Goal: Task Accomplishment & Management: Use online tool/utility

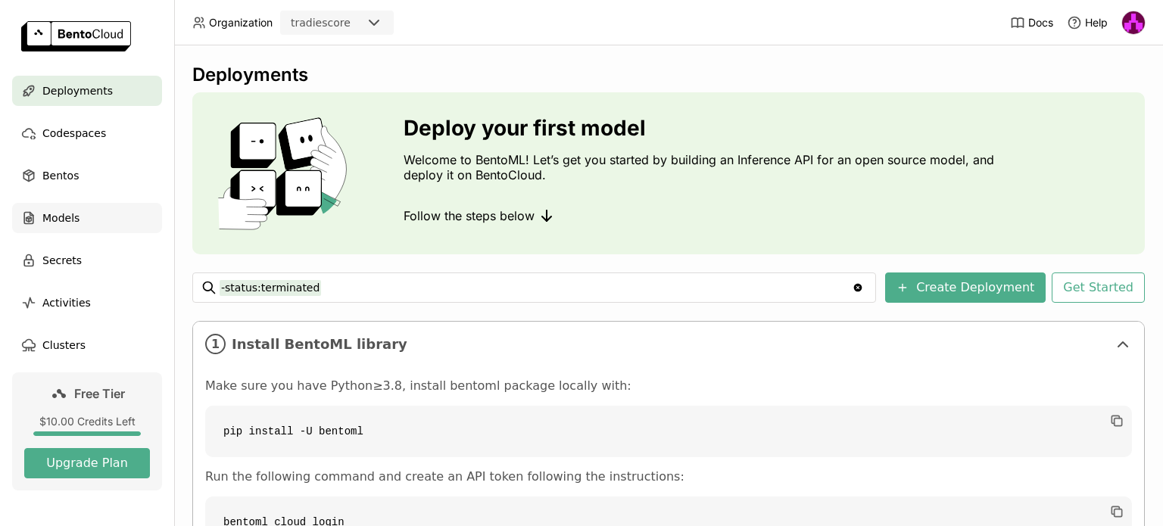
scroll to position [569, 0]
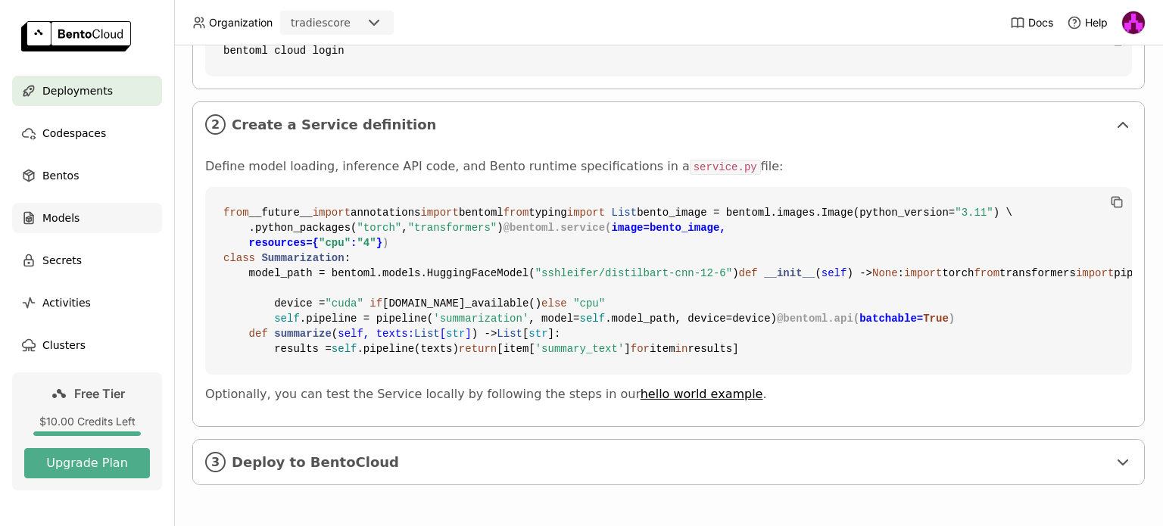
click at [59, 227] on div "Models" at bounding box center [87, 218] width 150 height 30
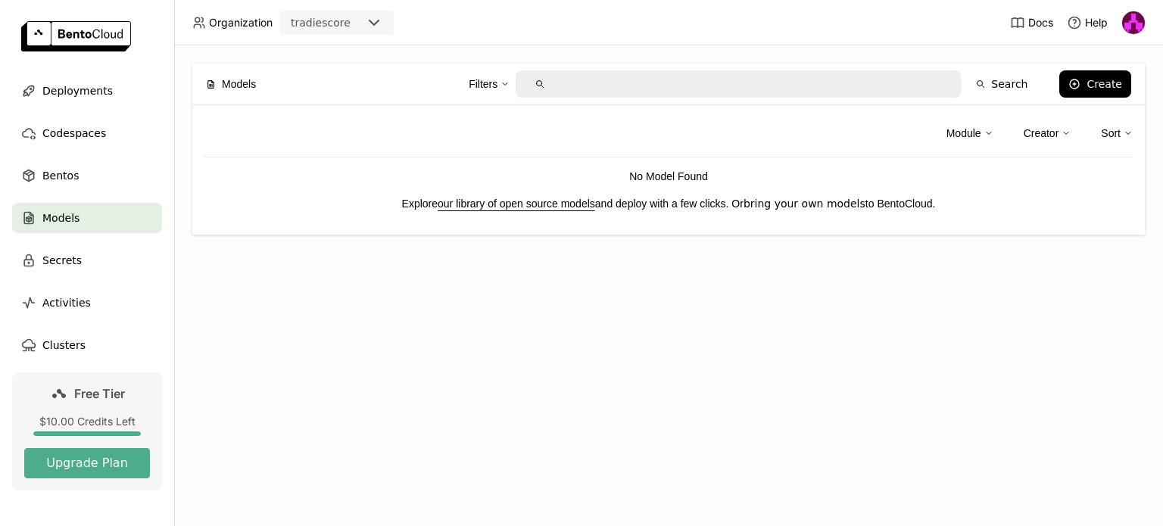
click at [822, 203] on link "bring your own models" at bounding box center [805, 204] width 122 height 12
click at [55, 92] on span "Deployments" at bounding box center [77, 91] width 70 height 18
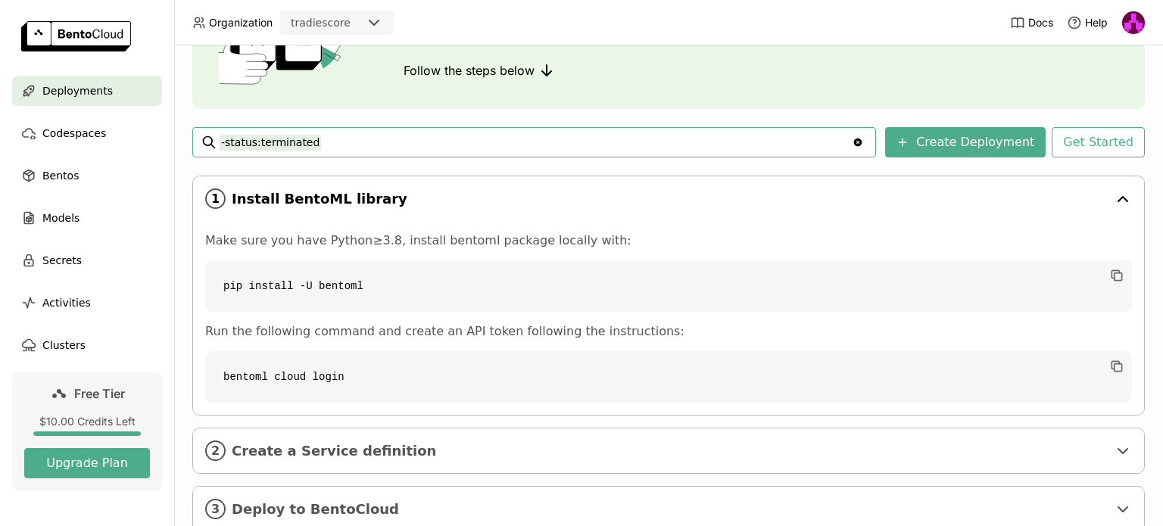
scroll to position [145, 0]
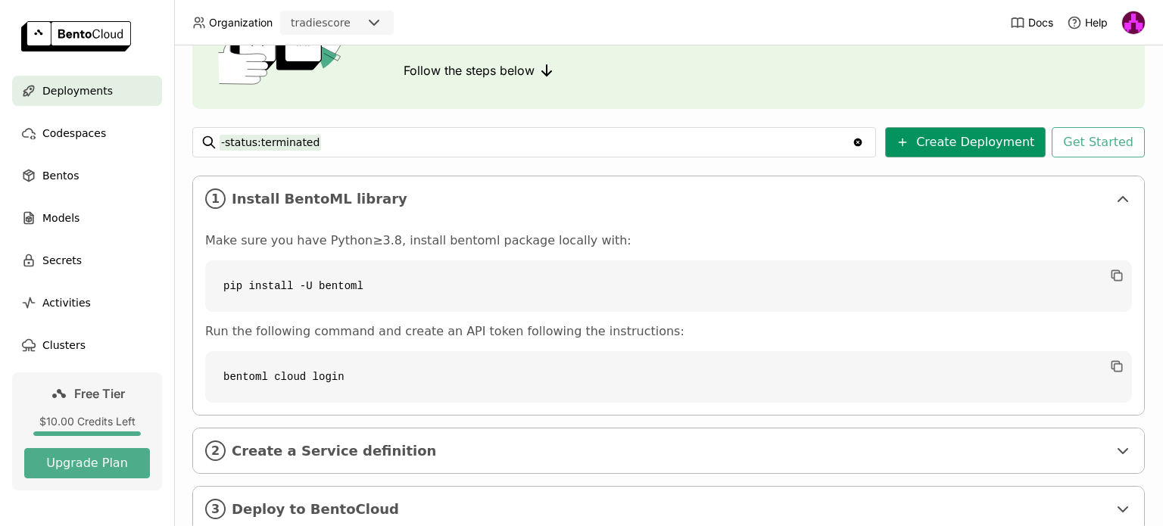
click at [962, 151] on button "Create Deployment" at bounding box center [965, 142] width 161 height 30
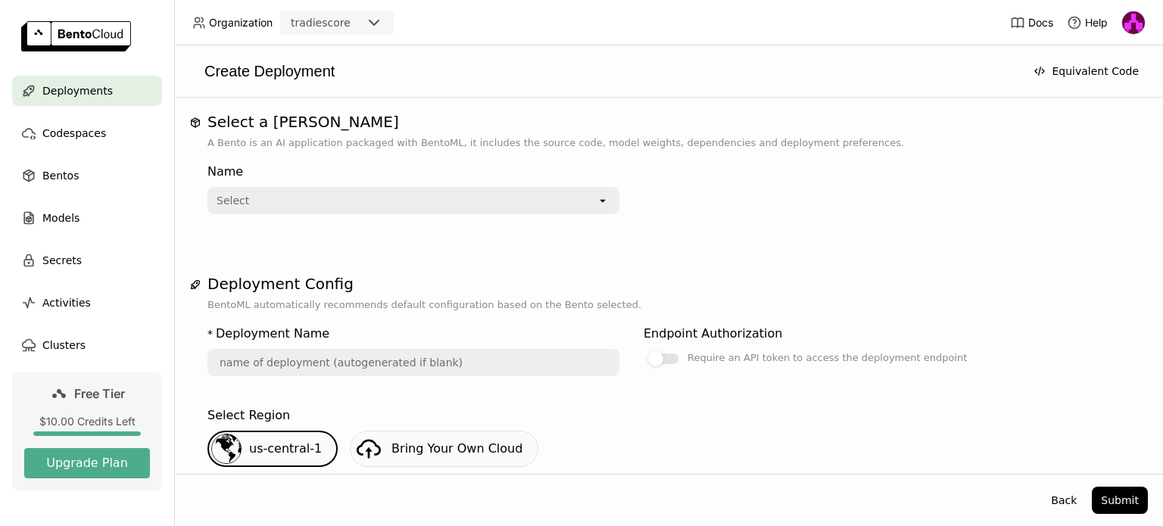
click at [524, 181] on div "Name Select open" at bounding box center [413, 186] width 412 height 58
click at [524, 202] on div "Select" at bounding box center [403, 201] width 388 height 24
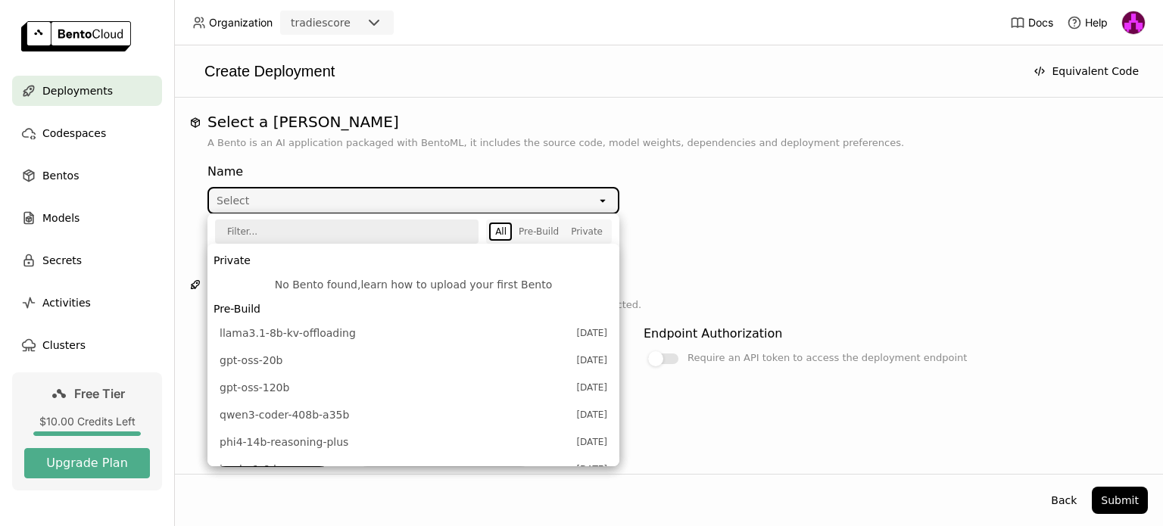
click at [477, 280] on link "learn how to upload your first Bento" at bounding box center [456, 285] width 192 height 12
click at [736, 96] on div "Create Deployment Equivalent Code" at bounding box center [668, 71] width 989 height 52
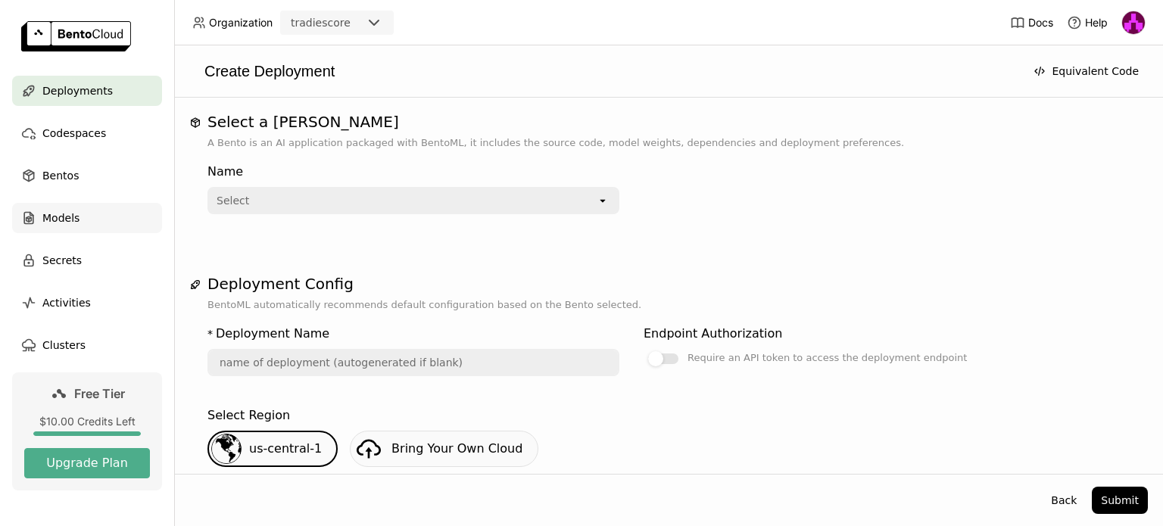
click at [61, 221] on span "Models" at bounding box center [60, 218] width 37 height 18
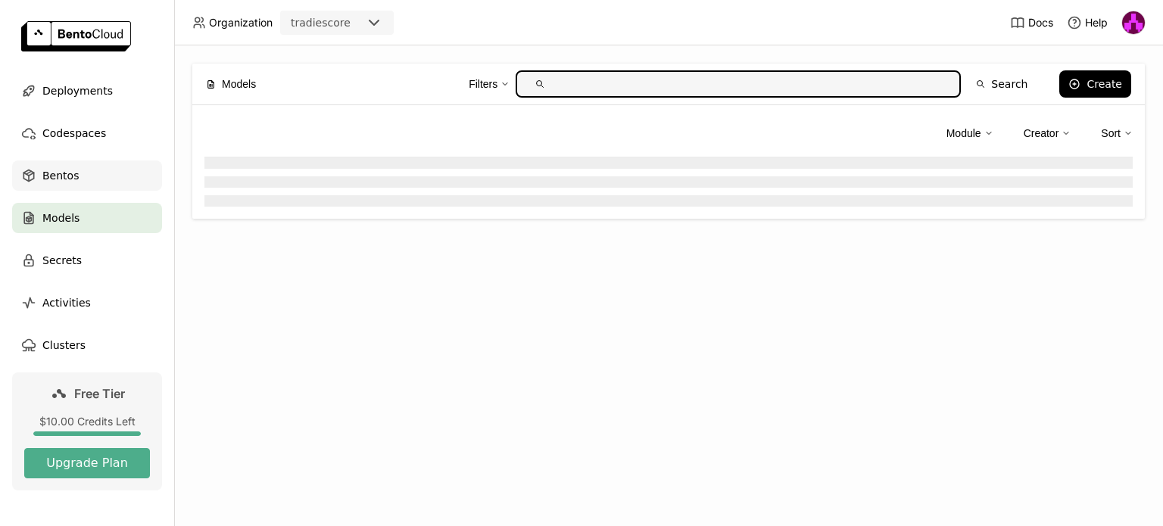
click at [73, 181] on span "Bentos" at bounding box center [60, 176] width 36 height 18
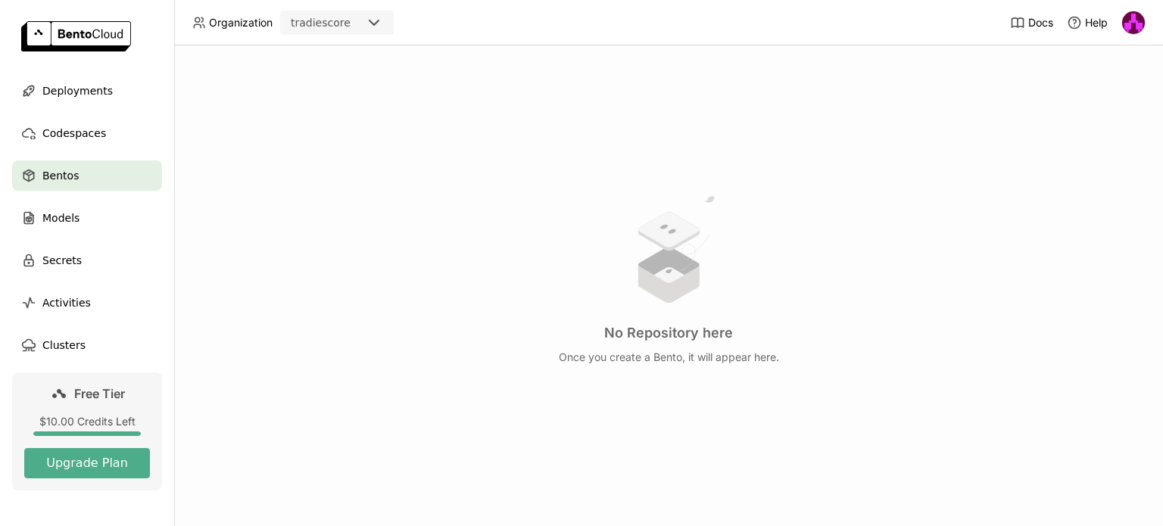
scroll to position [36, 0]
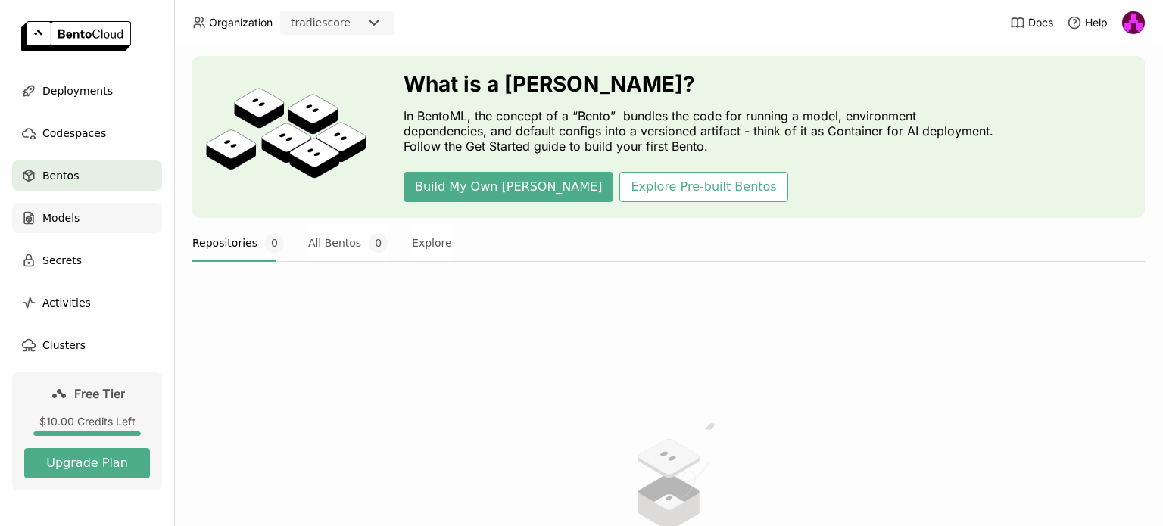
click at [100, 221] on div "Models" at bounding box center [87, 218] width 150 height 30
